Goal: Communication & Community: Participate in discussion

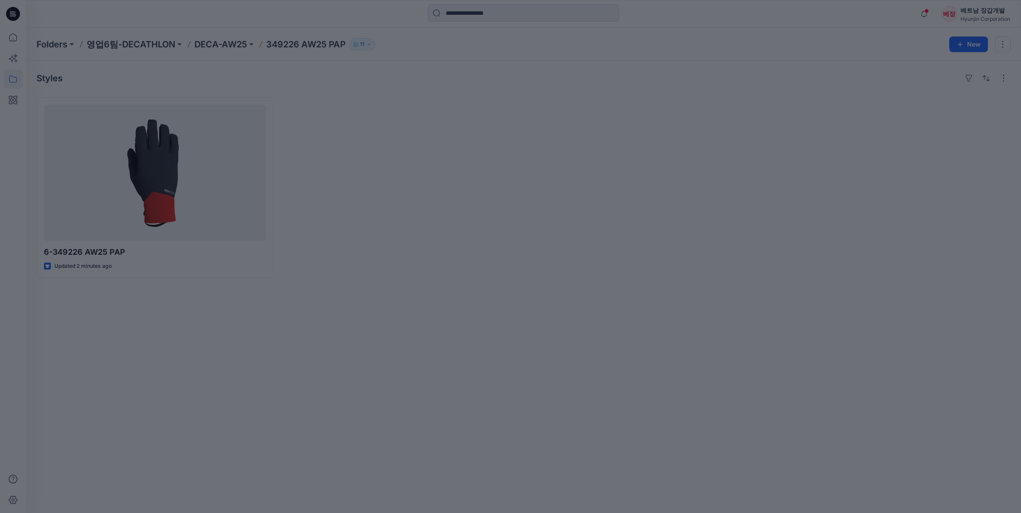
click at [153, 183] on div at bounding box center [510, 256] width 1021 height 513
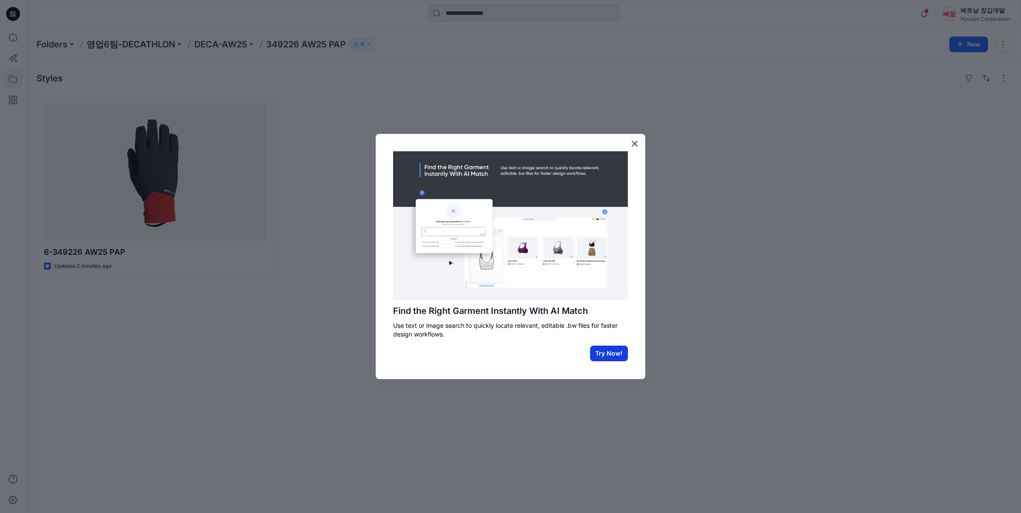
click at [600, 351] on button "Try Now!" at bounding box center [609, 354] width 38 height 16
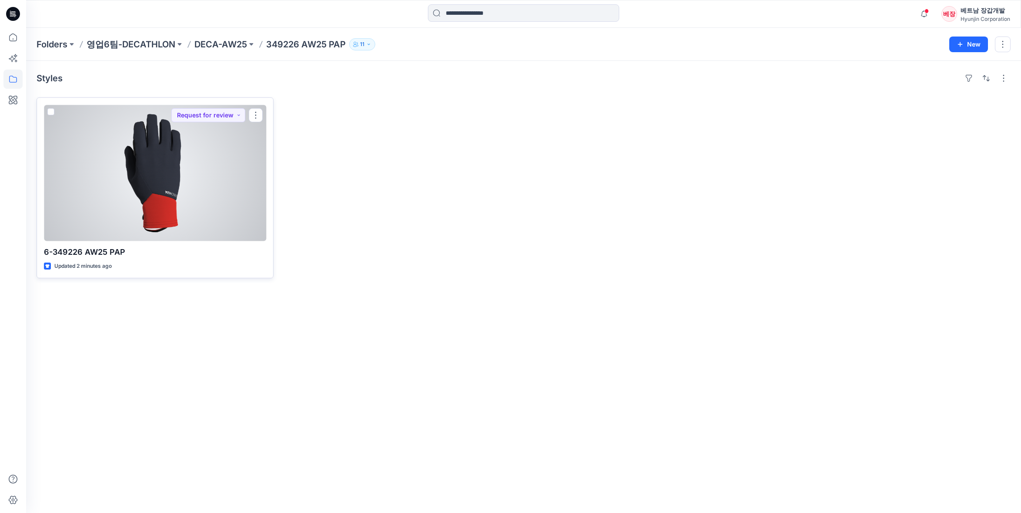
click at [102, 250] on p "6-349226 AW25 PAP" at bounding box center [155, 252] width 222 height 12
click at [152, 185] on div at bounding box center [155, 173] width 222 height 136
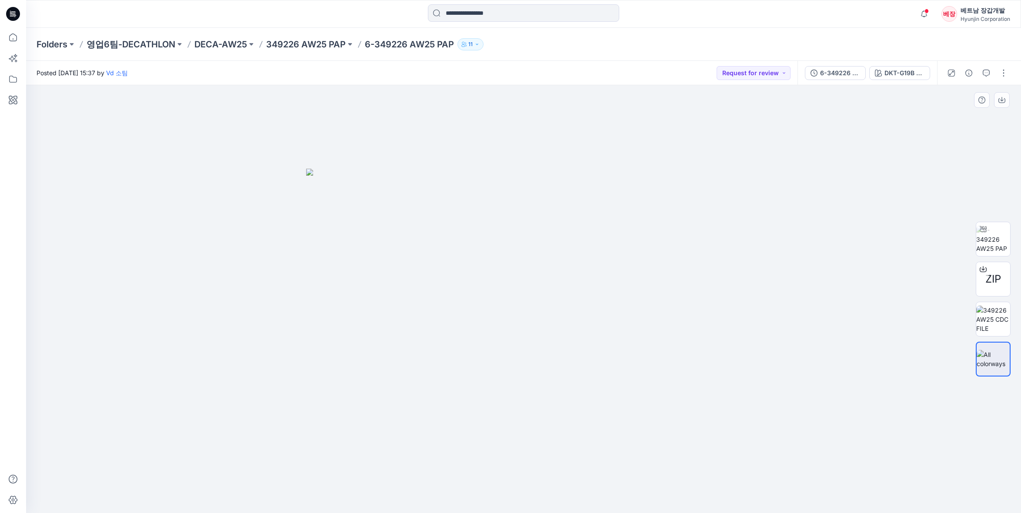
drag, startPoint x: 550, startPoint y: 314, endPoint x: 935, endPoint y: 278, distance: 385.9
click at [465, 301] on img at bounding box center [523, 341] width 435 height 344
click at [993, 230] on img at bounding box center [993, 239] width 34 height 27
drag, startPoint x: 604, startPoint y: 496, endPoint x: 509, endPoint y: 501, distance: 94.9
click at [509, 501] on icon at bounding box center [524, 487] width 263 height 33
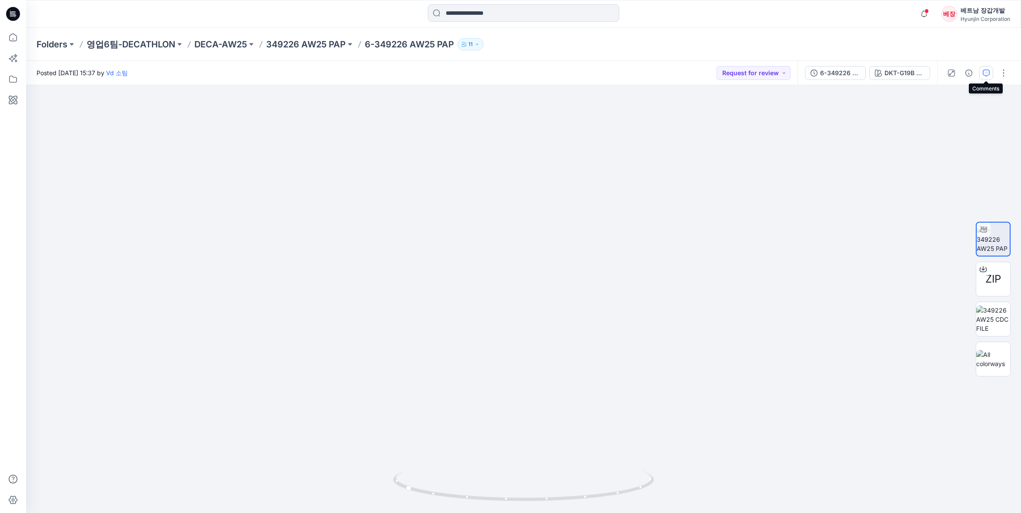
click at [983, 75] on icon "button" at bounding box center [985, 73] width 7 height 7
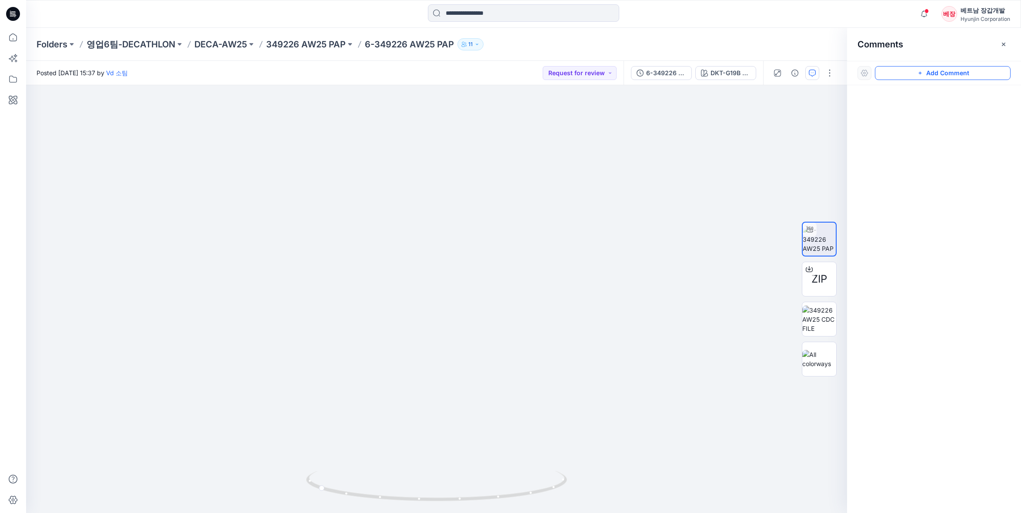
click at [942, 73] on button "Add Comment" at bounding box center [943, 73] width 136 height 14
click at [458, 336] on div "1" at bounding box center [436, 299] width 821 height 428
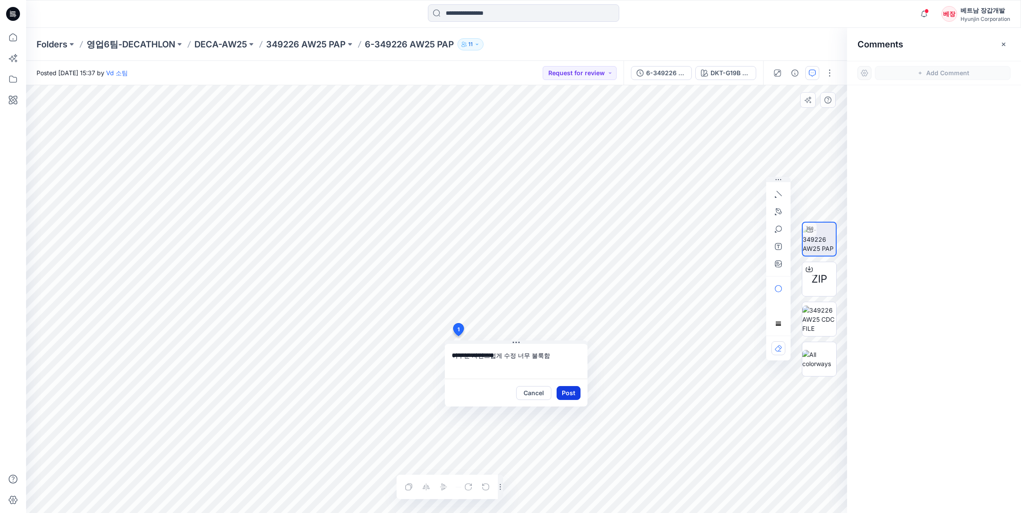
type textarea "**********"
click at [568, 392] on button "Post" at bounding box center [568, 393] width 24 height 14
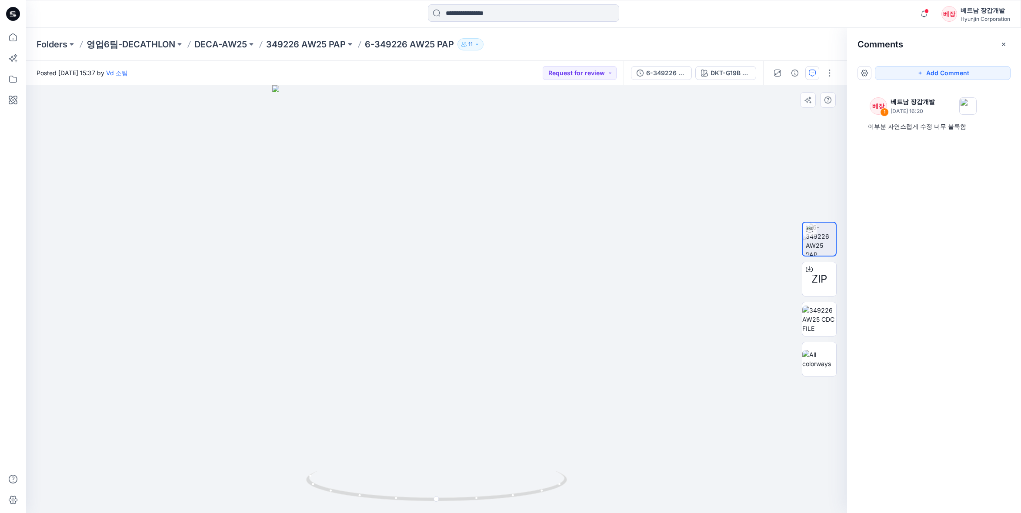
click at [498, 456] on img at bounding box center [436, 299] width 329 height 428
drag, startPoint x: 536, startPoint y: 315, endPoint x: 348, endPoint y: 306, distance: 188.9
click at [336, 302] on img at bounding box center [437, 232] width 514 height 561
drag, startPoint x: 523, startPoint y: 483, endPoint x: 379, endPoint y: 481, distance: 144.4
click at [379, 481] on icon at bounding box center [437, 487] width 263 height 33
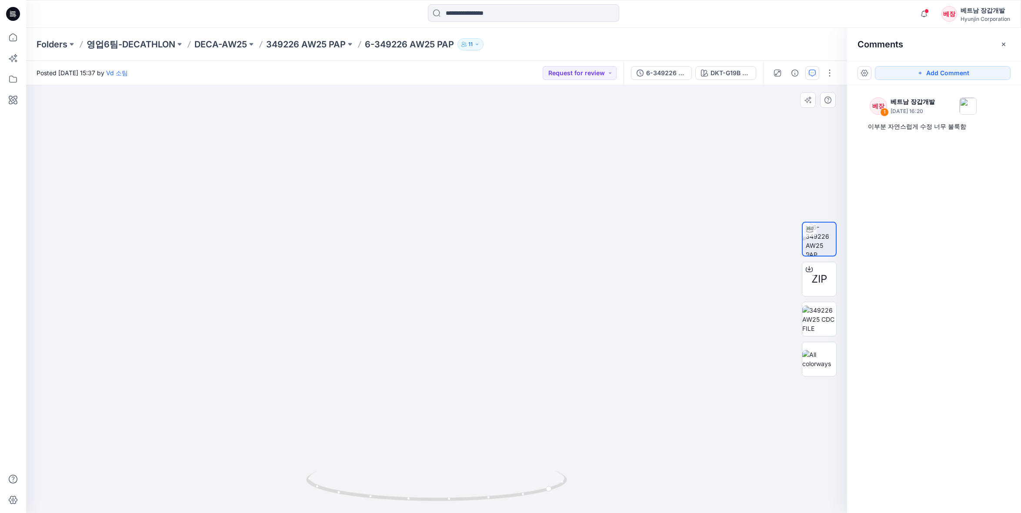
drag, startPoint x: 451, startPoint y: 418, endPoint x: 480, endPoint y: 239, distance: 181.5
click at [480, 237] on img at bounding box center [437, 179] width 514 height 668
drag, startPoint x: 518, startPoint y: 496, endPoint x: 276, endPoint y: 479, distance: 242.3
click at [276, 479] on div at bounding box center [436, 299] width 821 height 428
drag, startPoint x: 432, startPoint y: 247, endPoint x: 415, endPoint y: 460, distance: 213.3
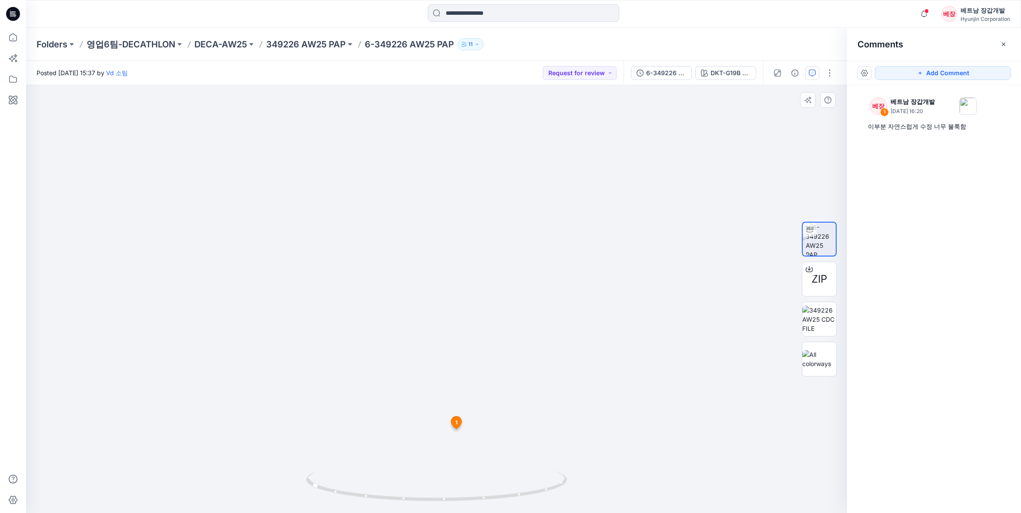
click at [415, 460] on img at bounding box center [437, 287] width 514 height 451
drag, startPoint x: 555, startPoint y: 495, endPoint x: 322, endPoint y: 472, distance: 234.1
click at [321, 472] on icon at bounding box center [437, 487] width 263 height 33
drag, startPoint x: 536, startPoint y: 498, endPoint x: 543, endPoint y: 476, distance: 23.5
click at [543, 476] on icon at bounding box center [437, 487] width 263 height 33
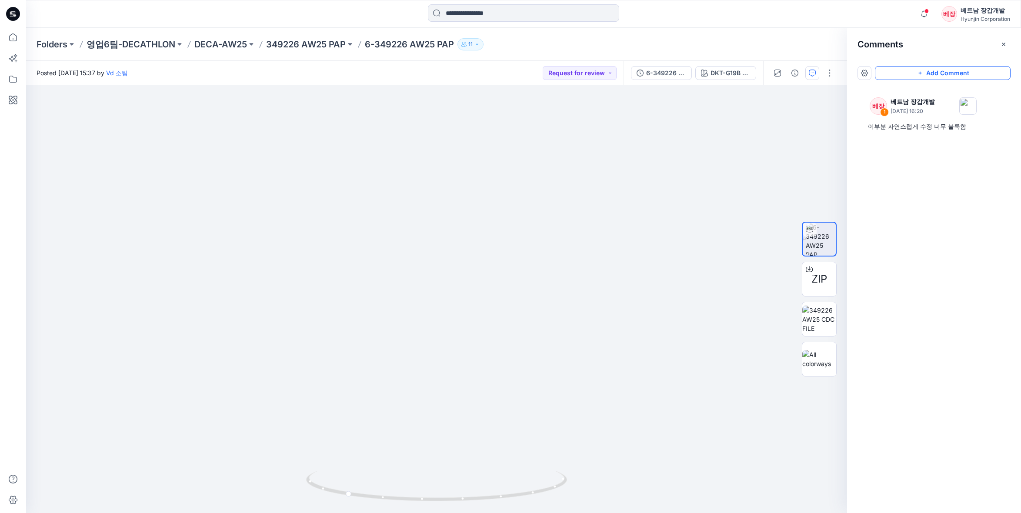
click at [954, 71] on button "Add Comment" at bounding box center [943, 73] width 136 height 14
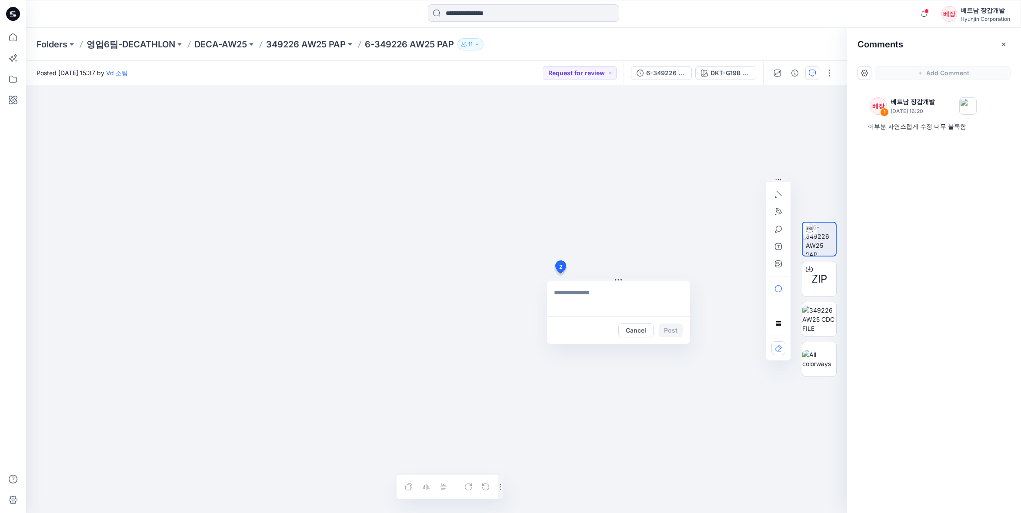
click at [560, 273] on div "2 Cancel Post Layer 1" at bounding box center [436, 299] width 821 height 428
click at [582, 291] on textarea "**********" at bounding box center [618, 298] width 143 height 35
type textarea "**********"
click at [670, 330] on button "Post" at bounding box center [671, 330] width 24 height 14
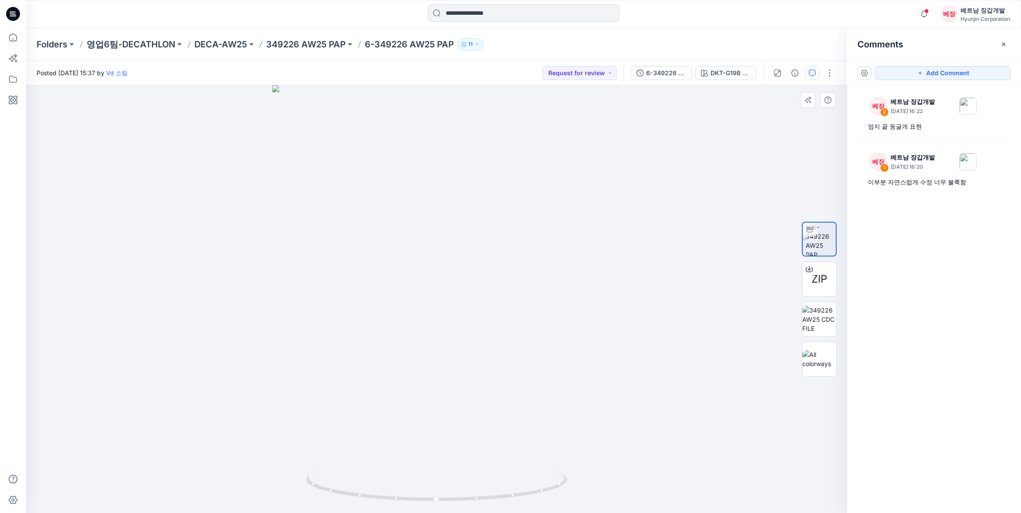
drag, startPoint x: 636, startPoint y: 346, endPoint x: 553, endPoint y: 340, distance: 82.8
click at [553, 340] on div at bounding box center [436, 299] width 821 height 428
drag, startPoint x: 413, startPoint y: 249, endPoint x: 580, endPoint y: 357, distance: 198.7
click at [580, 357] on img at bounding box center [436, 298] width 487 height 429
drag, startPoint x: 494, startPoint y: 498, endPoint x: 265, endPoint y: 436, distance: 237.3
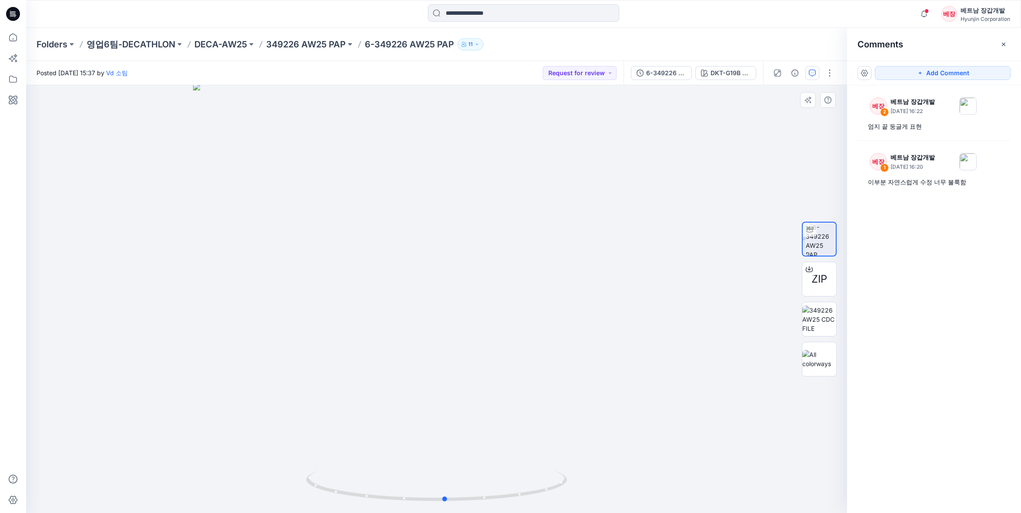
click at [242, 450] on div at bounding box center [436, 299] width 821 height 428
